Goal: Find specific page/section: Find specific page/section

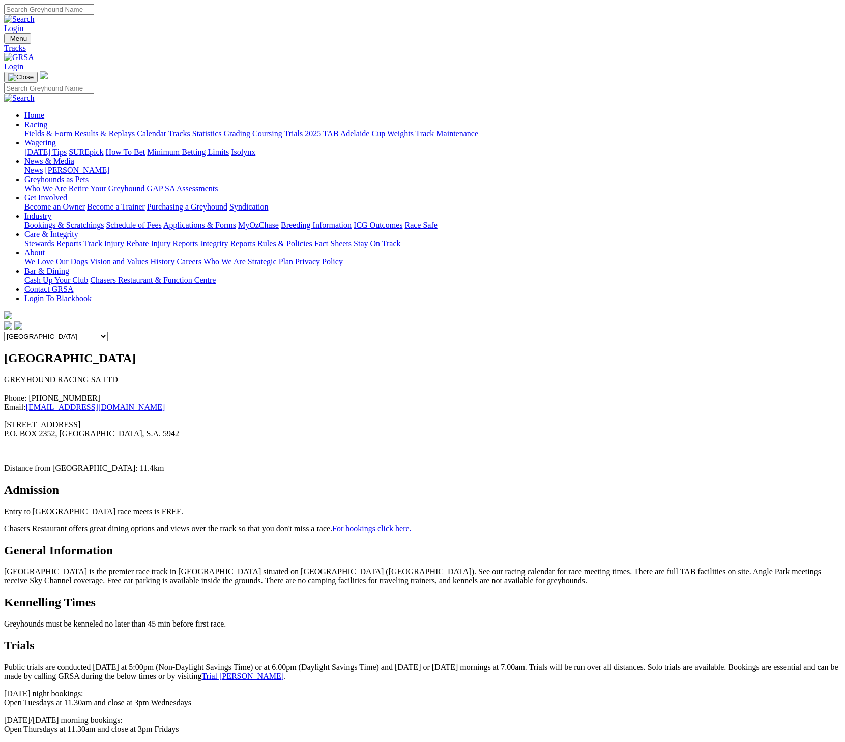
click at [166, 129] on link "Calendar" at bounding box center [152, 133] width 30 height 9
